Goal: Task Accomplishment & Management: Manage account settings

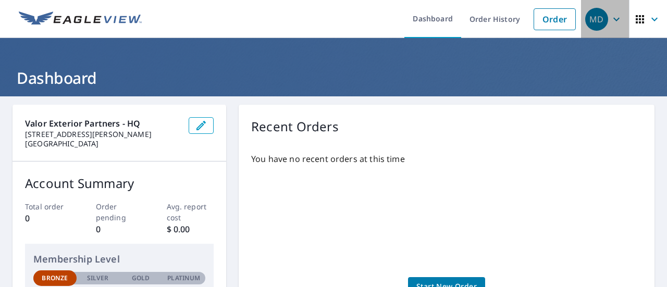
click at [610, 18] on icon "button" at bounding box center [616, 19] width 13 height 13
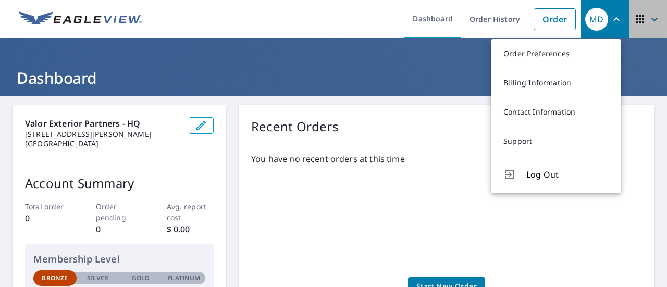
click at [648, 19] on icon "button" at bounding box center [654, 19] width 13 height 13
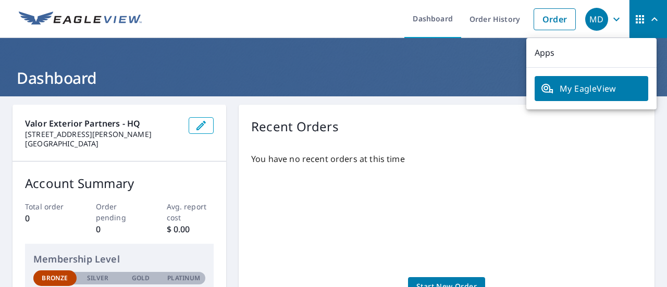
click at [353, 62] on header "Dashboard" at bounding box center [333, 67] width 667 height 58
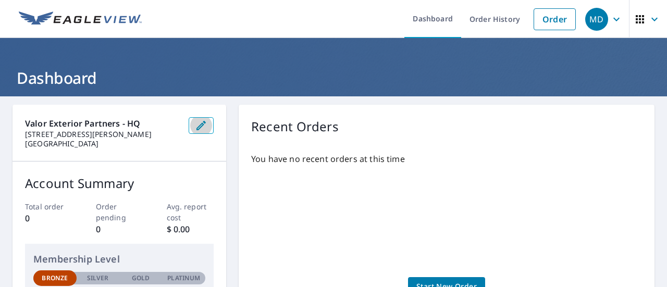
click at [201, 127] on icon "button" at bounding box center [200, 125] width 9 height 9
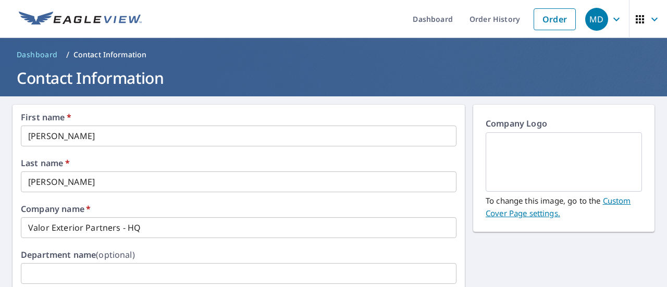
click at [613, 20] on icon "button" at bounding box center [616, 19] width 6 height 4
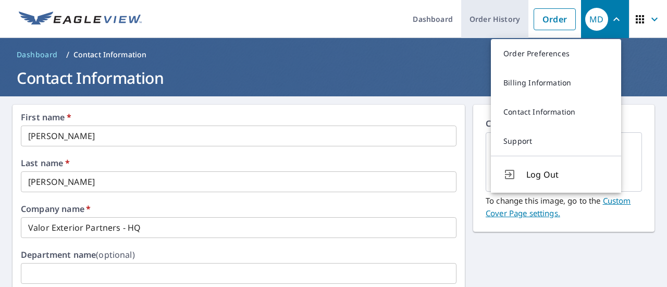
click at [482, 22] on link "Order History" at bounding box center [494, 19] width 67 height 38
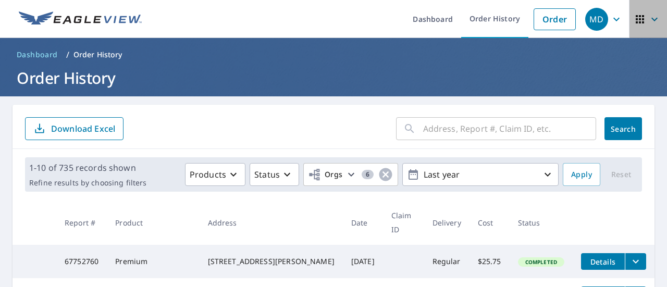
click at [648, 18] on icon "button" at bounding box center [654, 19] width 13 height 13
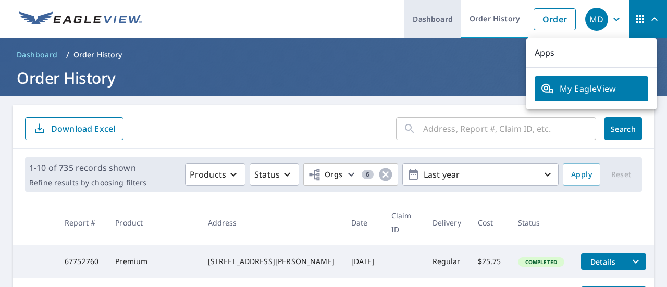
click at [420, 23] on link "Dashboard" at bounding box center [432, 19] width 57 height 38
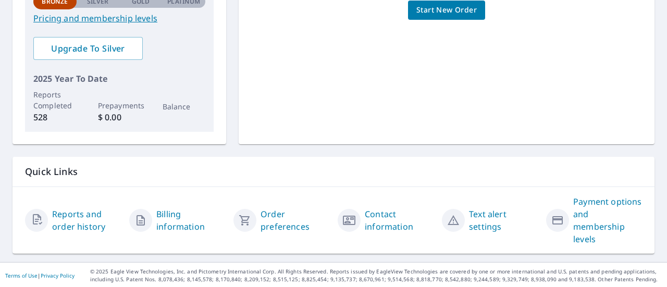
scroll to position [277, 0]
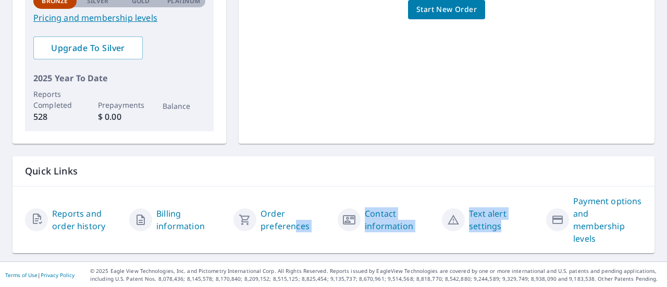
drag, startPoint x: 506, startPoint y: 248, endPoint x: 293, endPoint y: 224, distance: 214.9
click at [293, 224] on div "Reports and order history Billing information Order preferences Contact informa…" at bounding box center [334, 220] width 642 height 67
click at [163, 216] on link "Billing information" at bounding box center [190, 219] width 69 height 25
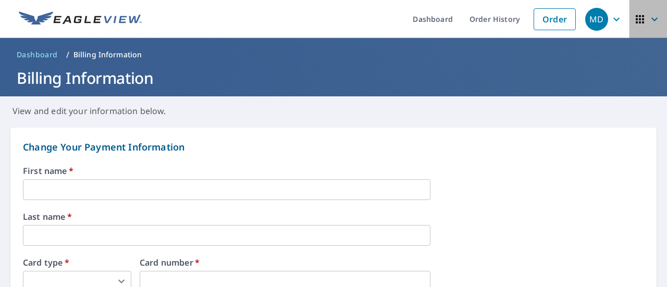
click at [648, 16] on icon "button" at bounding box center [654, 19] width 13 height 13
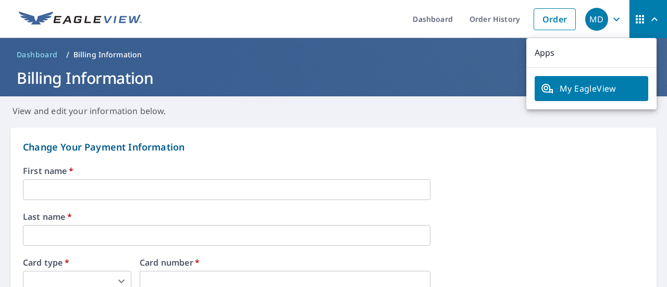
click at [323, 143] on p "Change Your Payment Information" at bounding box center [333, 147] width 621 height 14
